Goal: Task Accomplishment & Management: Use online tool/utility

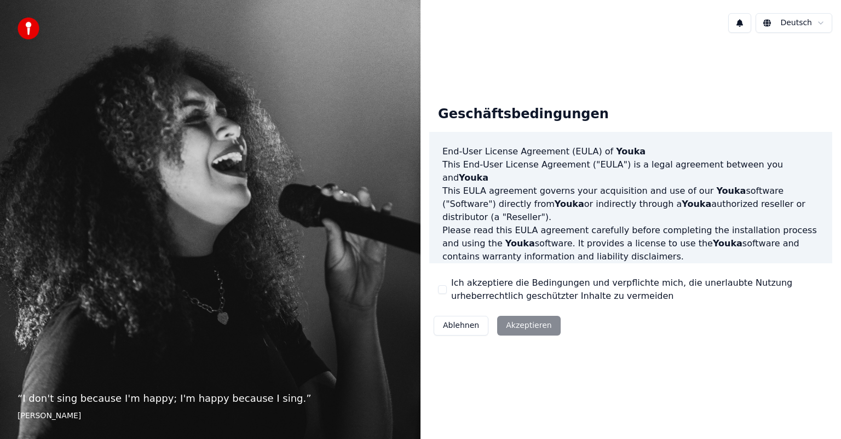
click at [818, 18] on html "“ I don't sing because I'm happy; I'm happy because I sing. ” [PERSON_NAME] Ges…" at bounding box center [420, 219] width 841 height 439
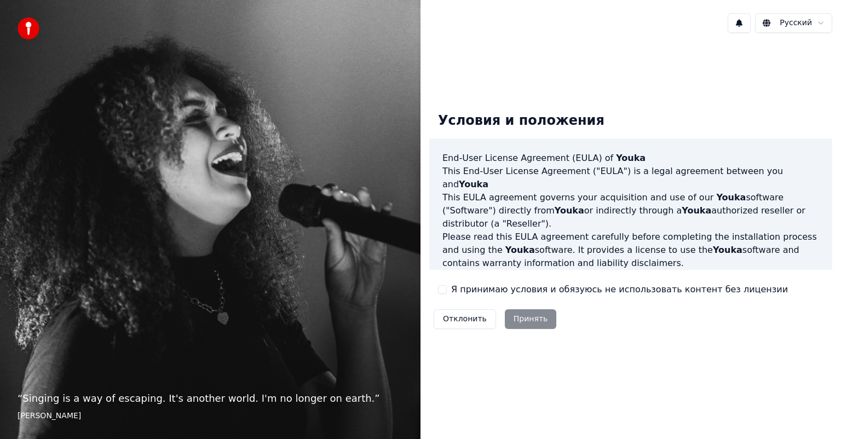
click at [515, 320] on div "Отклонить Принять" at bounding box center [494, 319] width 131 height 28
click at [440, 289] on button "Я принимаю условия и обязуюсь не использовать контент без лицензии" at bounding box center [442, 289] width 9 height 9
drag, startPoint x: 528, startPoint y: 316, endPoint x: 662, endPoint y: 333, distance: 134.6
click at [528, 316] on button "Принять" at bounding box center [531, 319] width 52 height 20
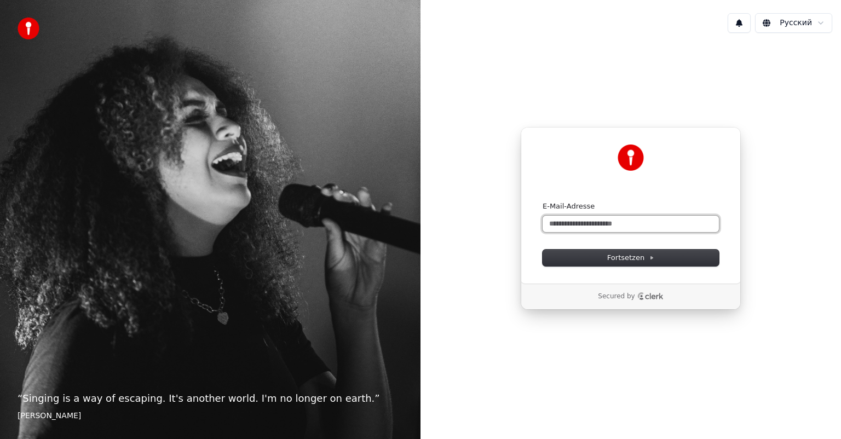
click at [596, 221] on input "E-Mail-Adresse" at bounding box center [631, 224] width 176 height 16
click at [650, 255] on icon at bounding box center [651, 257] width 5 height 5
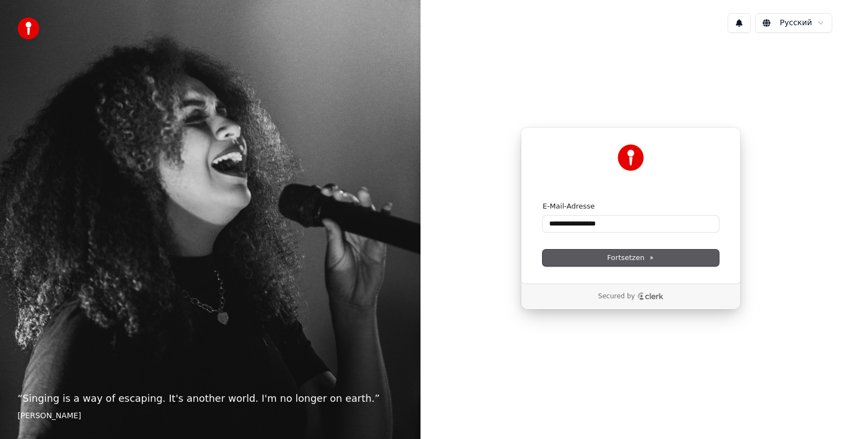
type input "**********"
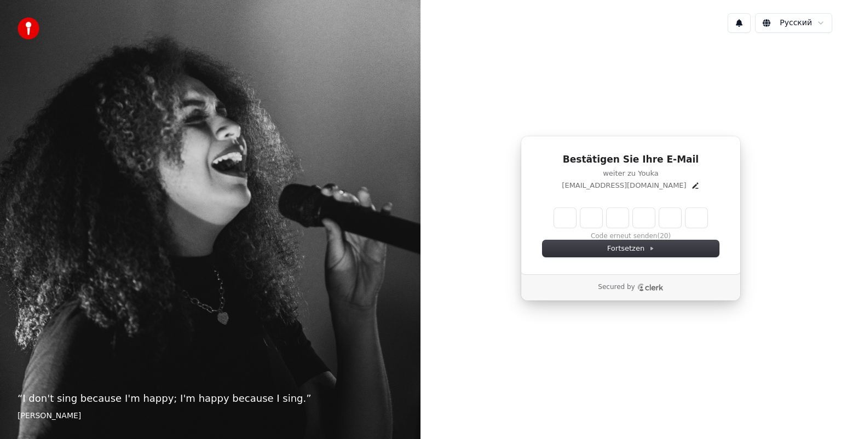
click at [563, 219] on input "Enter verification code" at bounding box center [630, 218] width 153 height 20
type input "******"
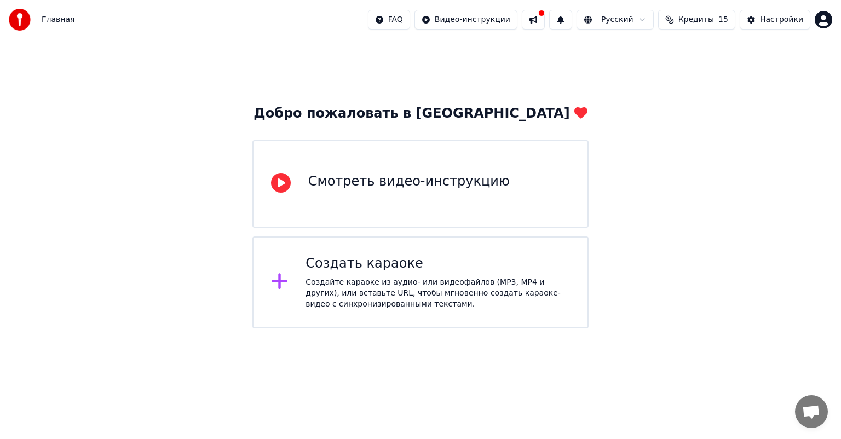
click at [334, 281] on div "Создайте караоке из аудио- или видеофайлов (MP3, MP4 и других), или вставьте UR…" at bounding box center [437, 293] width 264 height 33
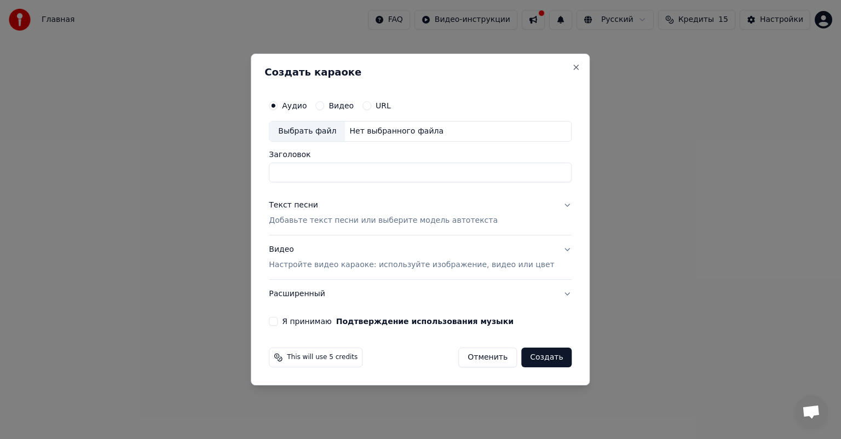
click at [555, 74] on h2 "Создать караоке" at bounding box center [420, 72] width 312 height 10
click at [572, 67] on button "Close" at bounding box center [576, 67] width 9 height 9
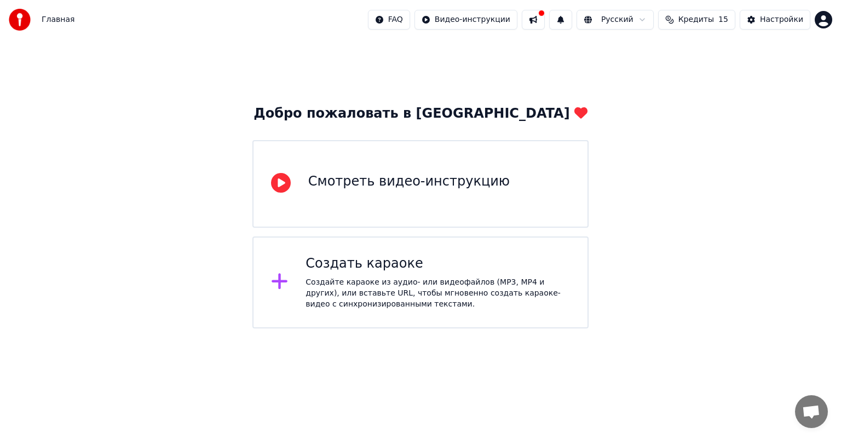
click at [435, 182] on div "Смотреть видео-инструкцию" at bounding box center [408, 182] width 201 height 18
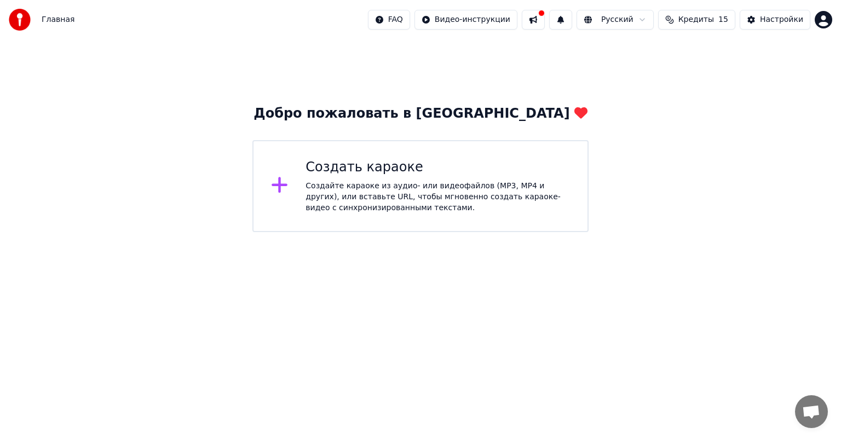
click at [368, 232] on html "Главная FAQ Видео-инструкции Русский Кредиты 15 Настройки Добро пожаловать в Yo…" at bounding box center [420, 116] width 841 height 232
